Goal: Answer question/provide support

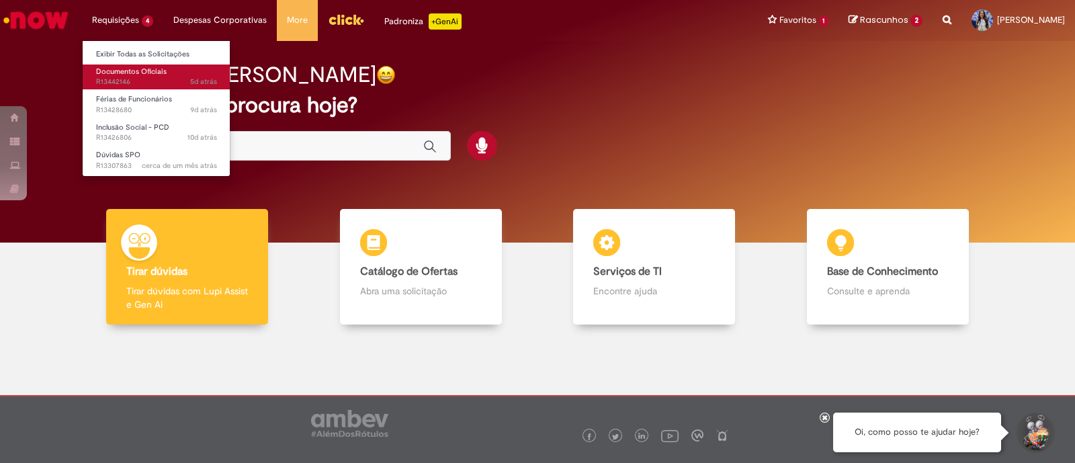
click at [155, 87] on link "Documentos Oficiais 5d atrás 5 dias atrás R13442146" at bounding box center [157, 77] width 148 height 25
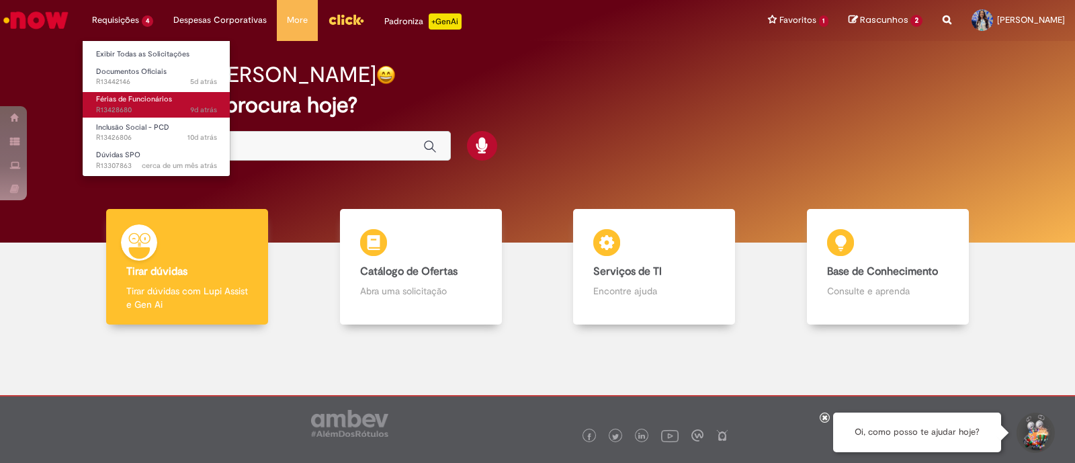
click at [153, 99] on span "Férias de Funcionários" at bounding box center [134, 99] width 76 height 10
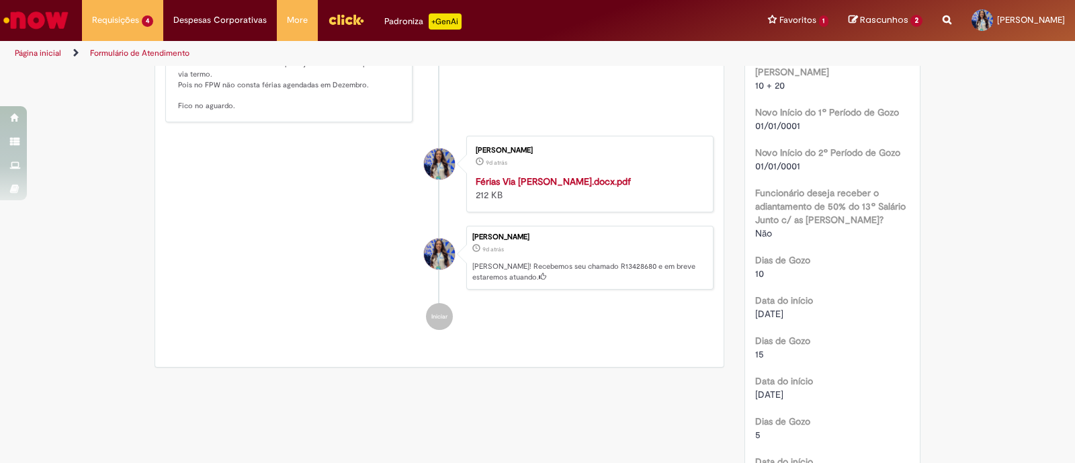
scroll to position [1277, 0]
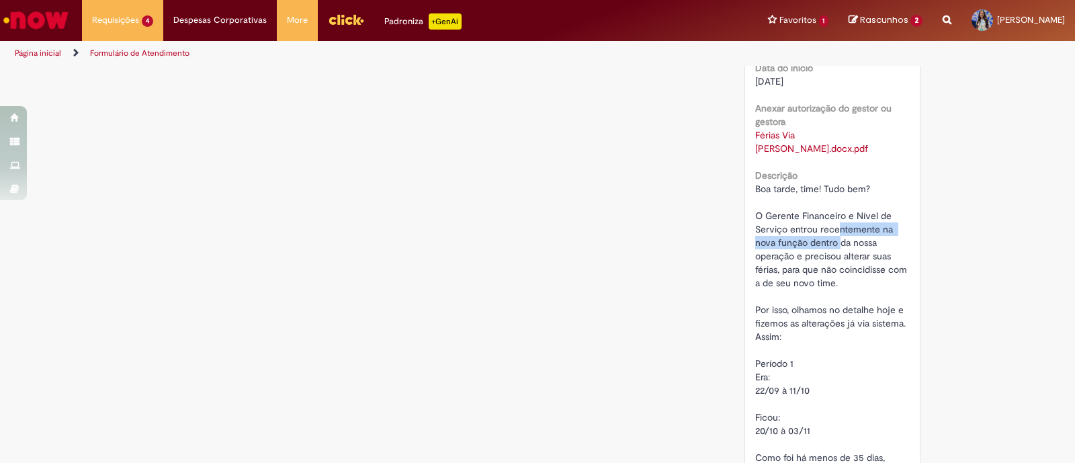
drag, startPoint x: 832, startPoint y: 219, endPoint x: 833, endPoint y: 228, distance: 9.5
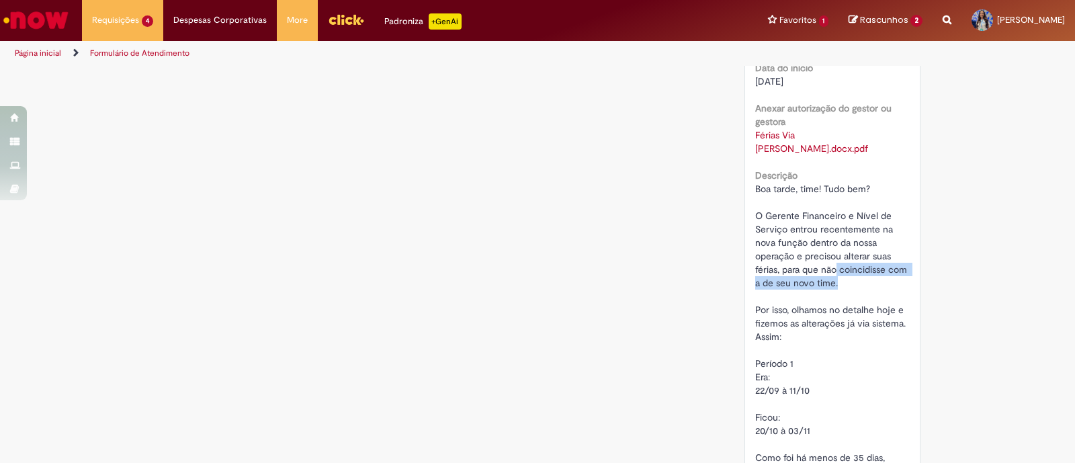
drag, startPoint x: 830, startPoint y: 257, endPoint x: 830, endPoint y: 270, distance: 13.4
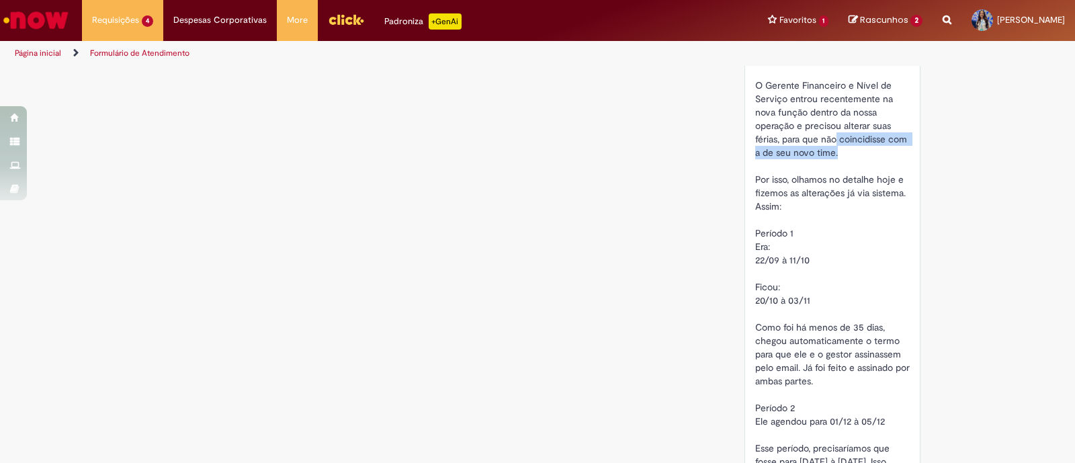
scroll to position [1408, 0]
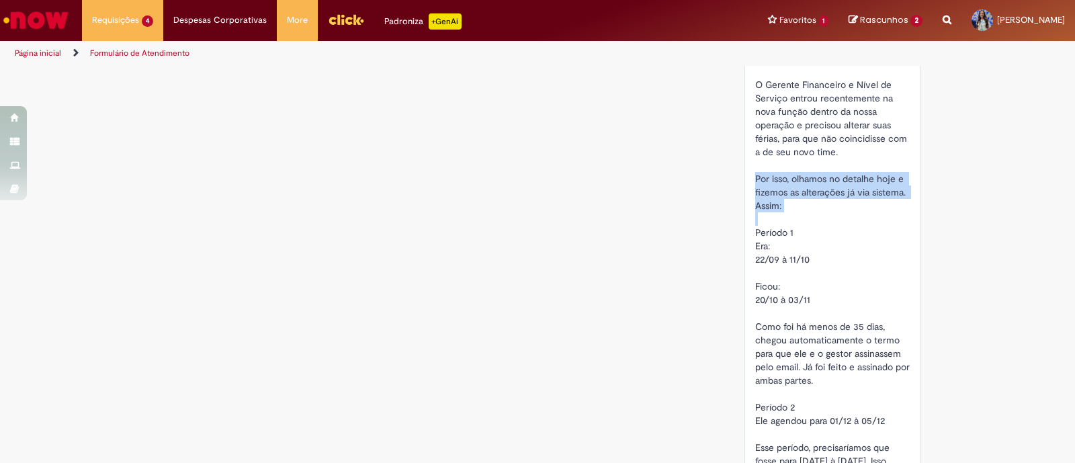
drag, startPoint x: 800, startPoint y: 156, endPoint x: 814, endPoint y: 210, distance: 55.4
click at [814, 210] on div "Boa tarde, time! Tudo bem? O Gerente Financeiro e Nível de Serviço entrou recen…" at bounding box center [832, 346] width 155 height 591
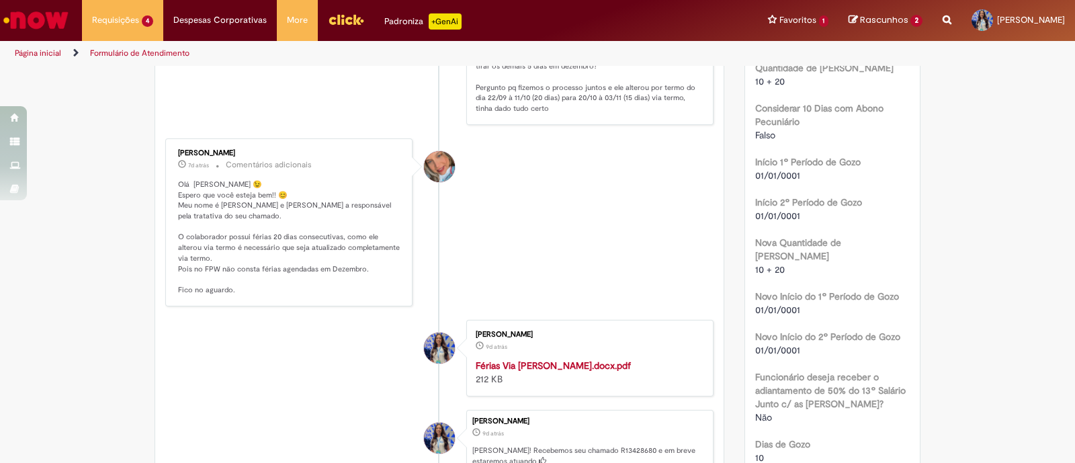
scroll to position [699, 0]
drag, startPoint x: 210, startPoint y: 249, endPoint x: 317, endPoint y: 260, distance: 107.4
click at [317, 260] on p "Olá [PERSON_NAME] 😉 Espero que você esteja bem!! 😊 Meu nome é [PERSON_NAME] e […" at bounding box center [290, 238] width 224 height 116
drag, startPoint x: 284, startPoint y: 251, endPoint x: 323, endPoint y: 253, distance: 39.0
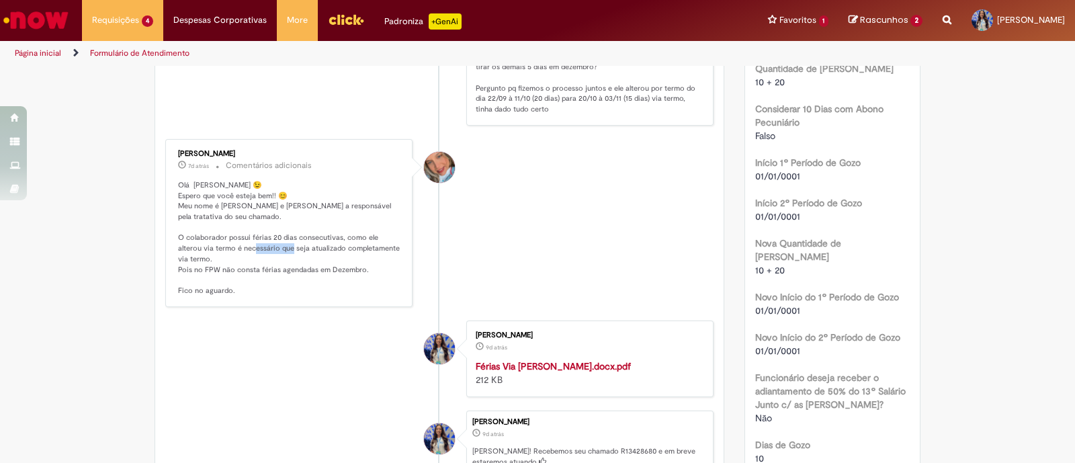
click at [323, 253] on p "Olá [PERSON_NAME] 😉 Espero que você esteja bem!! 😊 Meu nome é [PERSON_NAME] e […" at bounding box center [290, 238] width 224 height 116
click at [341, 259] on p "Olá [PERSON_NAME] 😉 Espero que você esteja bem!! 😊 Meu nome é [PERSON_NAME] e […" at bounding box center [290, 238] width 224 height 116
drag, startPoint x: 182, startPoint y: 277, endPoint x: 329, endPoint y: 285, distance: 147.4
click at [329, 285] on p "Olá [PERSON_NAME] 😉 Espero que você esteja bem!! 😊 Meu nome é [PERSON_NAME] e […" at bounding box center [290, 238] width 224 height 116
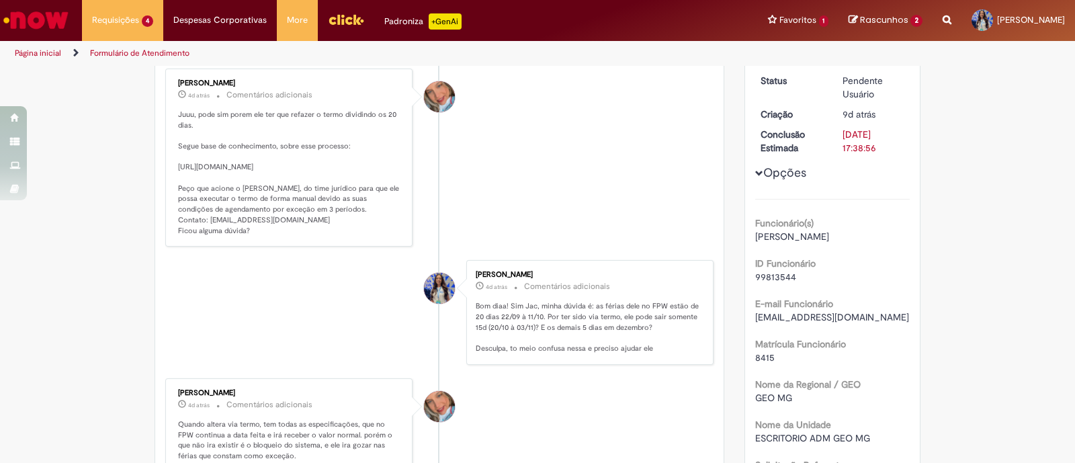
scroll to position [181, 0]
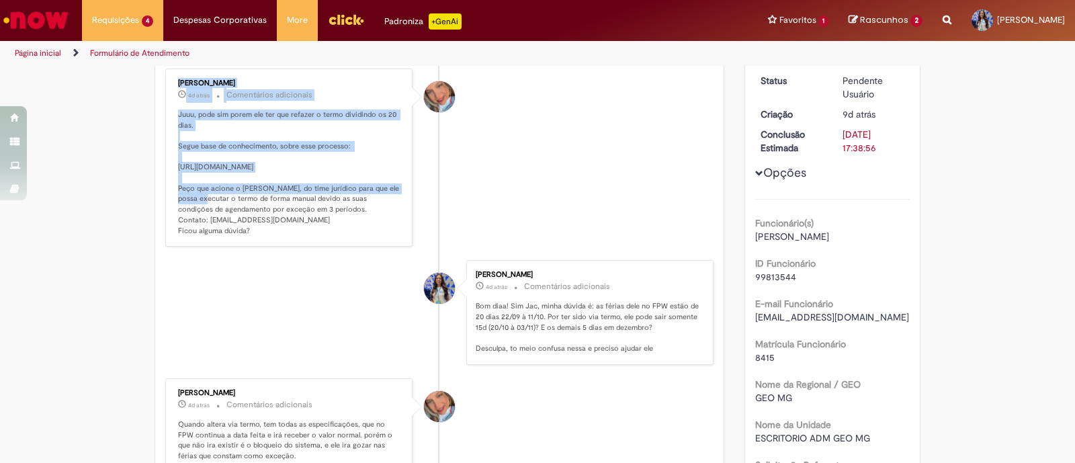
drag, startPoint x: 374, startPoint y: 182, endPoint x: 158, endPoint y: 170, distance: 216.7
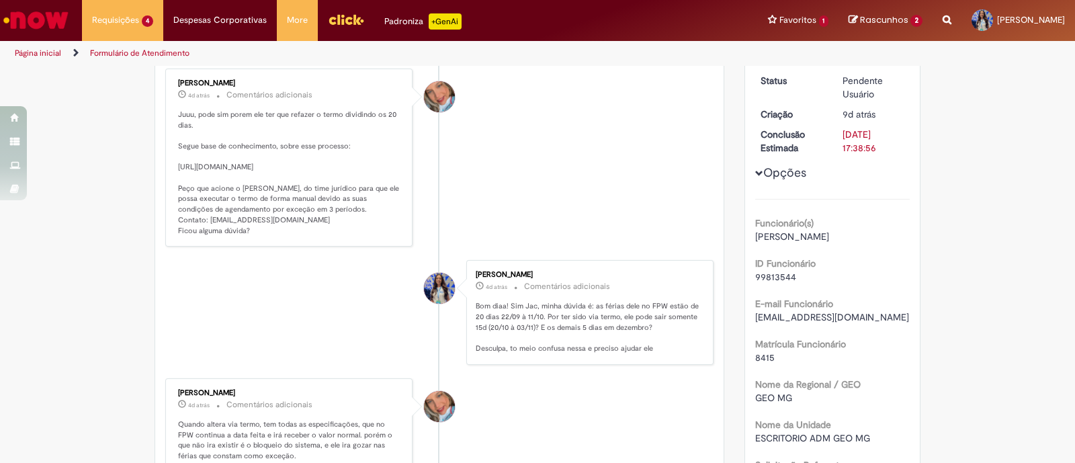
click at [281, 195] on p "Juuu, pode sim porem ele ter que refazer o termo dividindo os 20 dias. Segue ba…" at bounding box center [290, 173] width 224 height 126
drag, startPoint x: 376, startPoint y: 180, endPoint x: 171, endPoint y: 171, distance: 205.8
click at [171, 171] on div "[PERSON_NAME] 4d atrás 4 dias atrás Comentários adicionais Juuu, pode sim porem…" at bounding box center [288, 158] width 239 height 171
copy p "[URL][DOMAIN_NAME]"
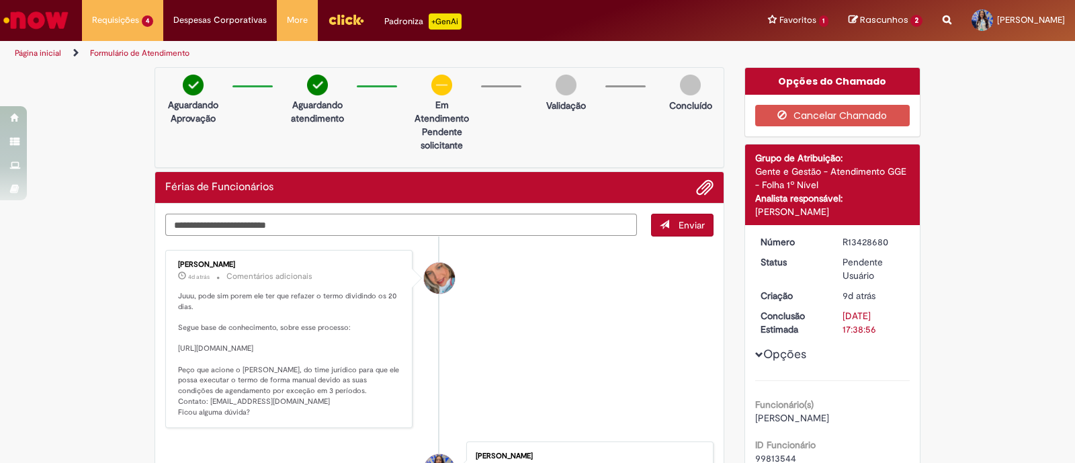
click at [520, 219] on textarea "Digite sua mensagem aqui..." at bounding box center [401, 225] width 472 height 23
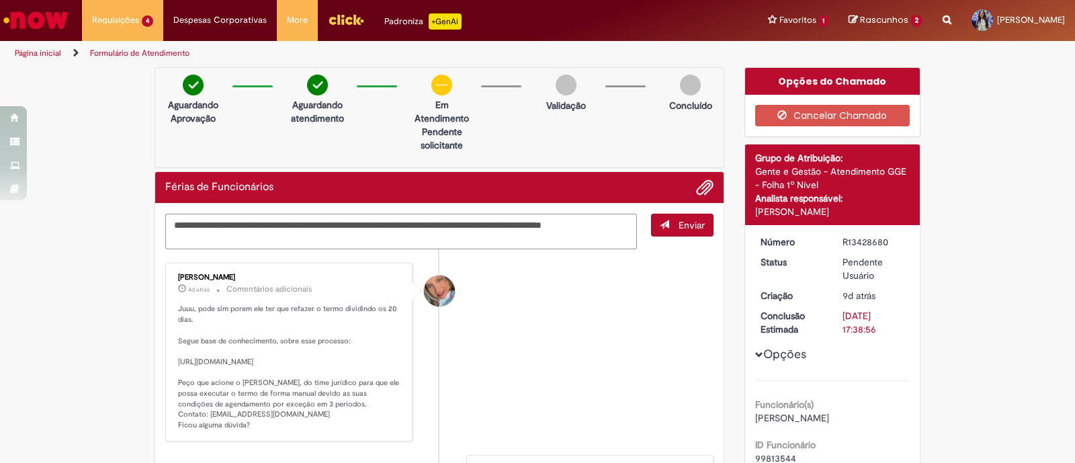
click at [251, 244] on textarea "**********" at bounding box center [401, 232] width 472 height 36
type textarea "**********"
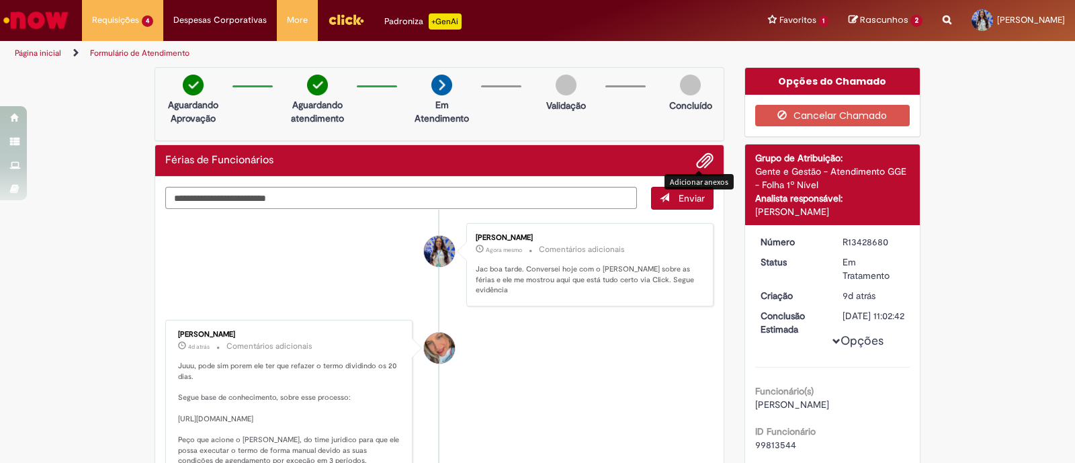
click at [706, 153] on span "Adicionar anexos" at bounding box center [705, 161] width 16 height 16
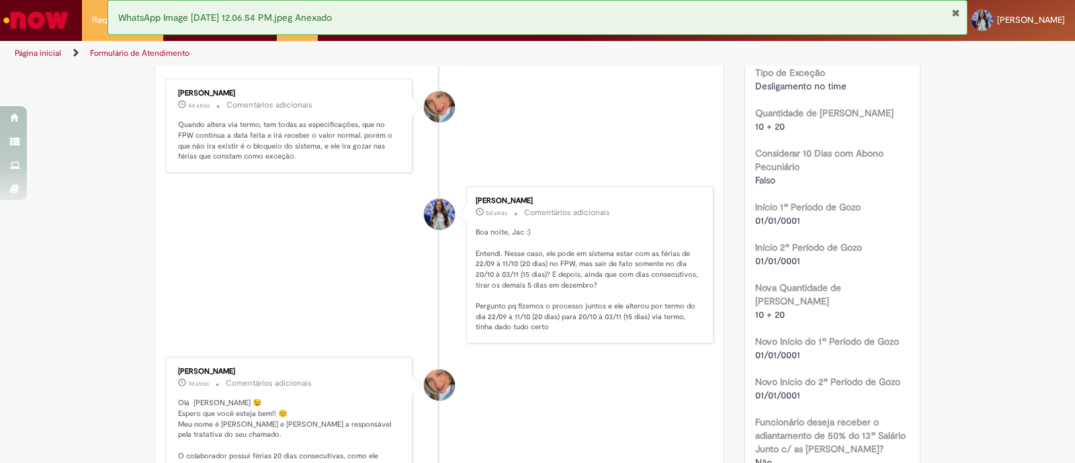
scroll to position [642, 0]
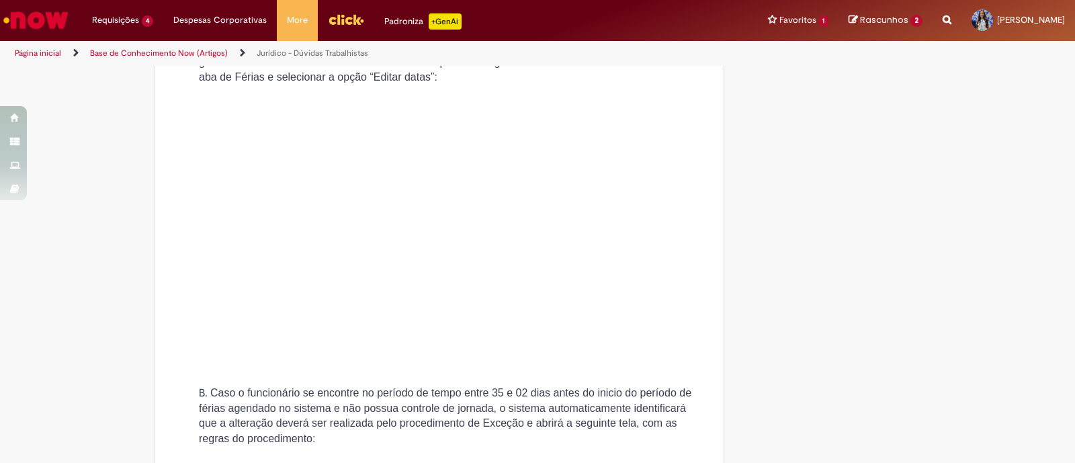
scroll to position [2692, 0]
